Goal: Information Seeking & Learning: Learn about a topic

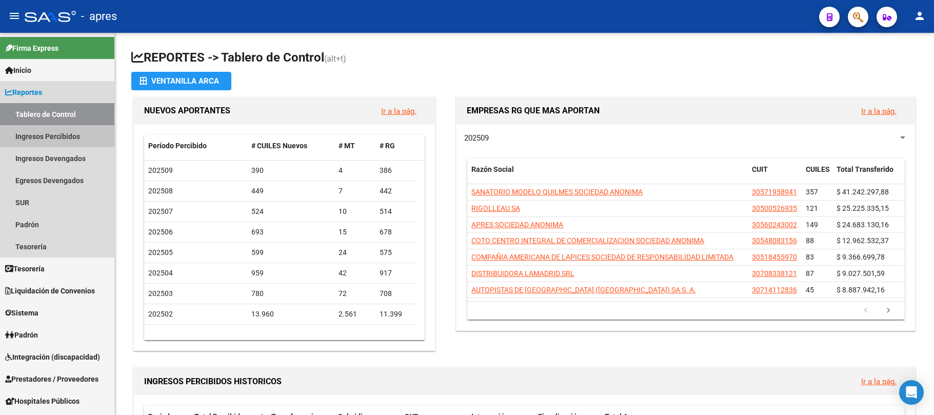
click at [52, 131] on link "Ingresos Percibidos" at bounding box center [57, 136] width 114 height 22
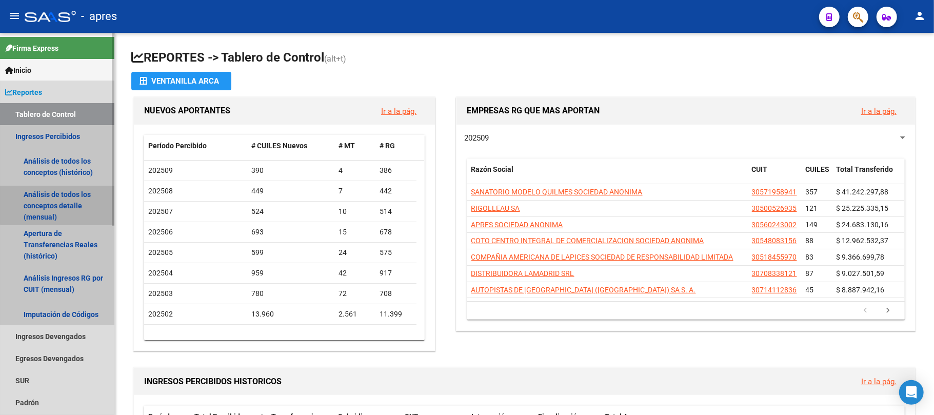
click at [62, 199] on link "Análisis de todos los conceptos detalle (mensual)" at bounding box center [57, 205] width 114 height 39
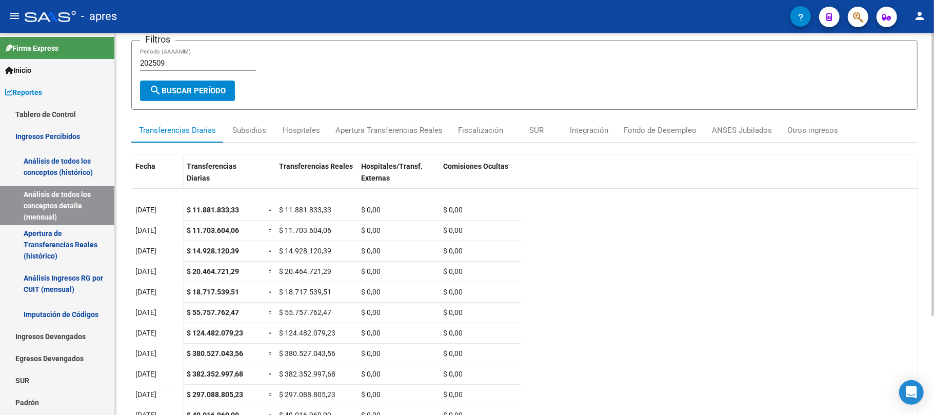
scroll to position [133, 0]
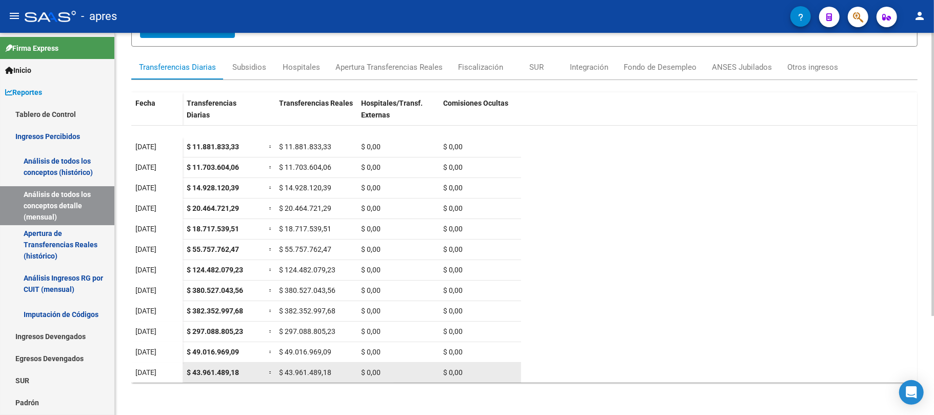
click at [199, 368] on span "$ 43.961.489,18" at bounding box center [213, 372] width 52 height 8
click at [205, 376] on span "$ 43.961.489,18" at bounding box center [213, 372] width 52 height 8
copy span "43.961.489,18"
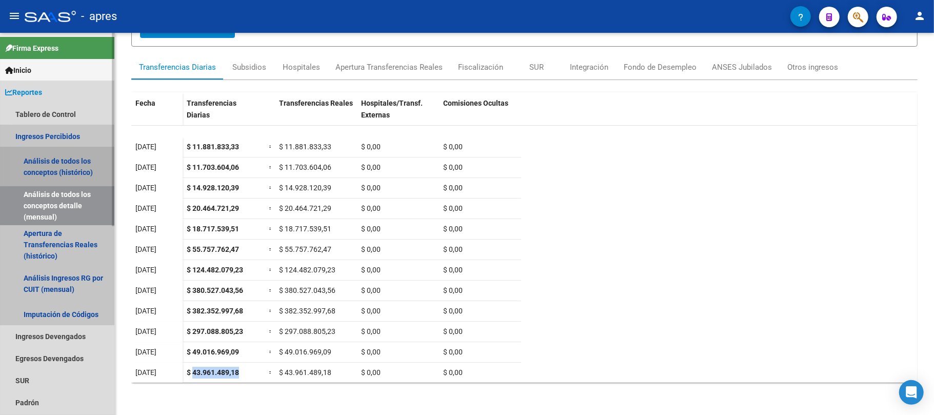
click at [66, 151] on link "Análisis de todos los conceptos (histórico)" at bounding box center [57, 166] width 114 height 39
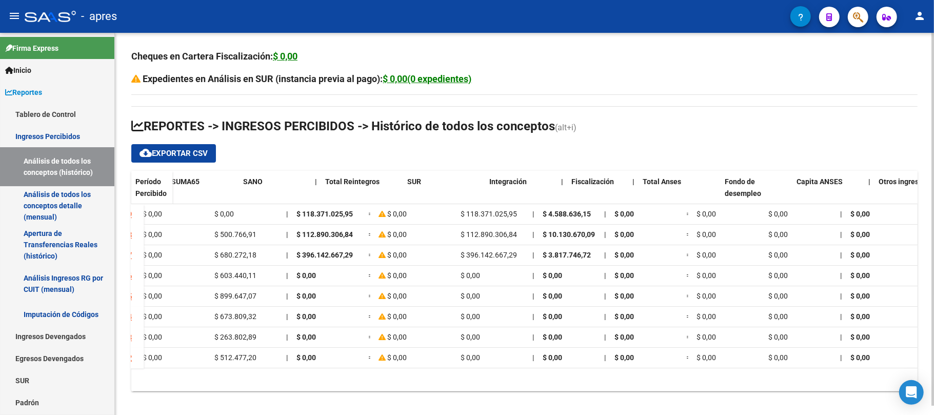
scroll to position [0, 468]
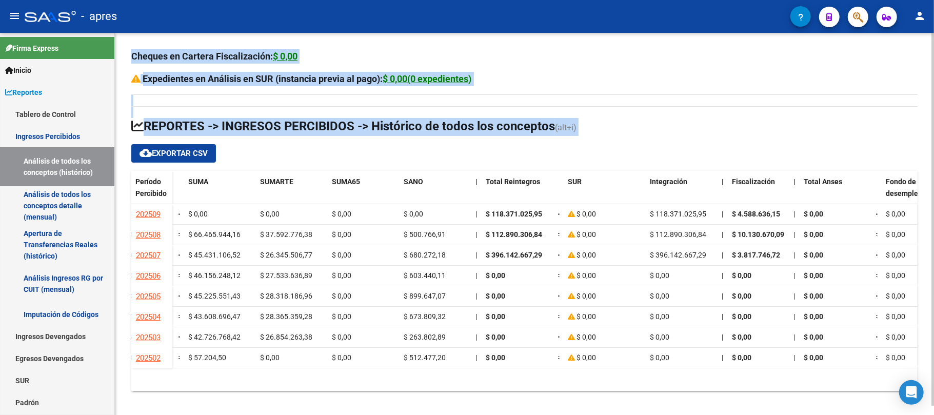
drag, startPoint x: 132, startPoint y: 55, endPoint x: 597, endPoint y: 125, distance: 470.8
click at [593, 124] on div "Cheques en Cartera Fiscalización: $ 0,00 Expedientes en Análisis en SUR (instan…" at bounding box center [524, 220] width 786 height 342
click at [645, 140] on app-list-header "REPORTES -> INGRESOS PERCIBIDOS -> Histórico de todos los conceptos (alt+i) clo…" at bounding box center [524, 140] width 786 height 45
click at [645, 136] on app-list-header "REPORTES -> INGRESOS PERCIBIDOS -> Histórico de todos los conceptos (alt+i) clo…" at bounding box center [524, 140] width 786 height 45
